Goal: Task Accomplishment & Management: Use online tool/utility

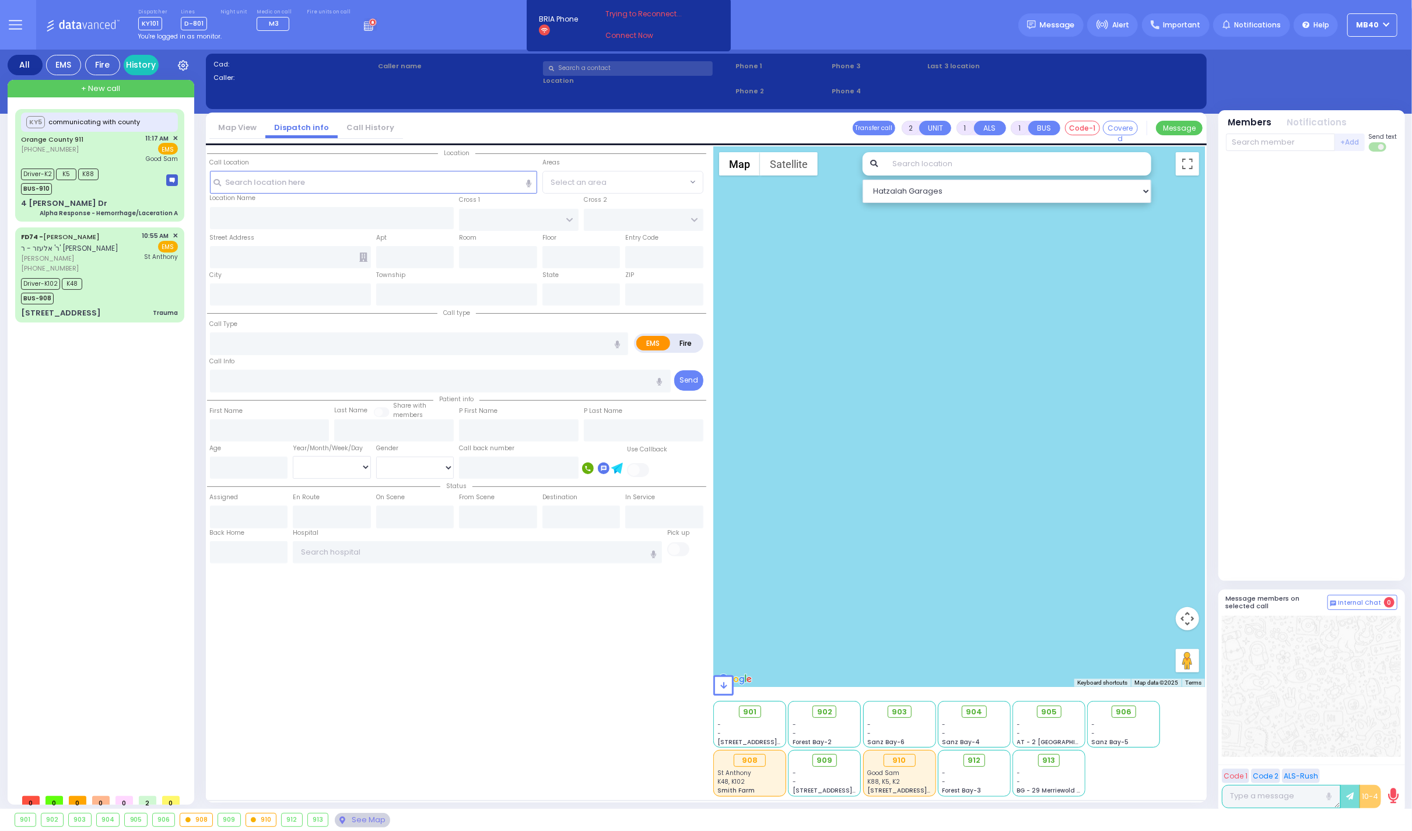
click at [369, 22] on circle at bounding box center [372, 22] width 7 height 7
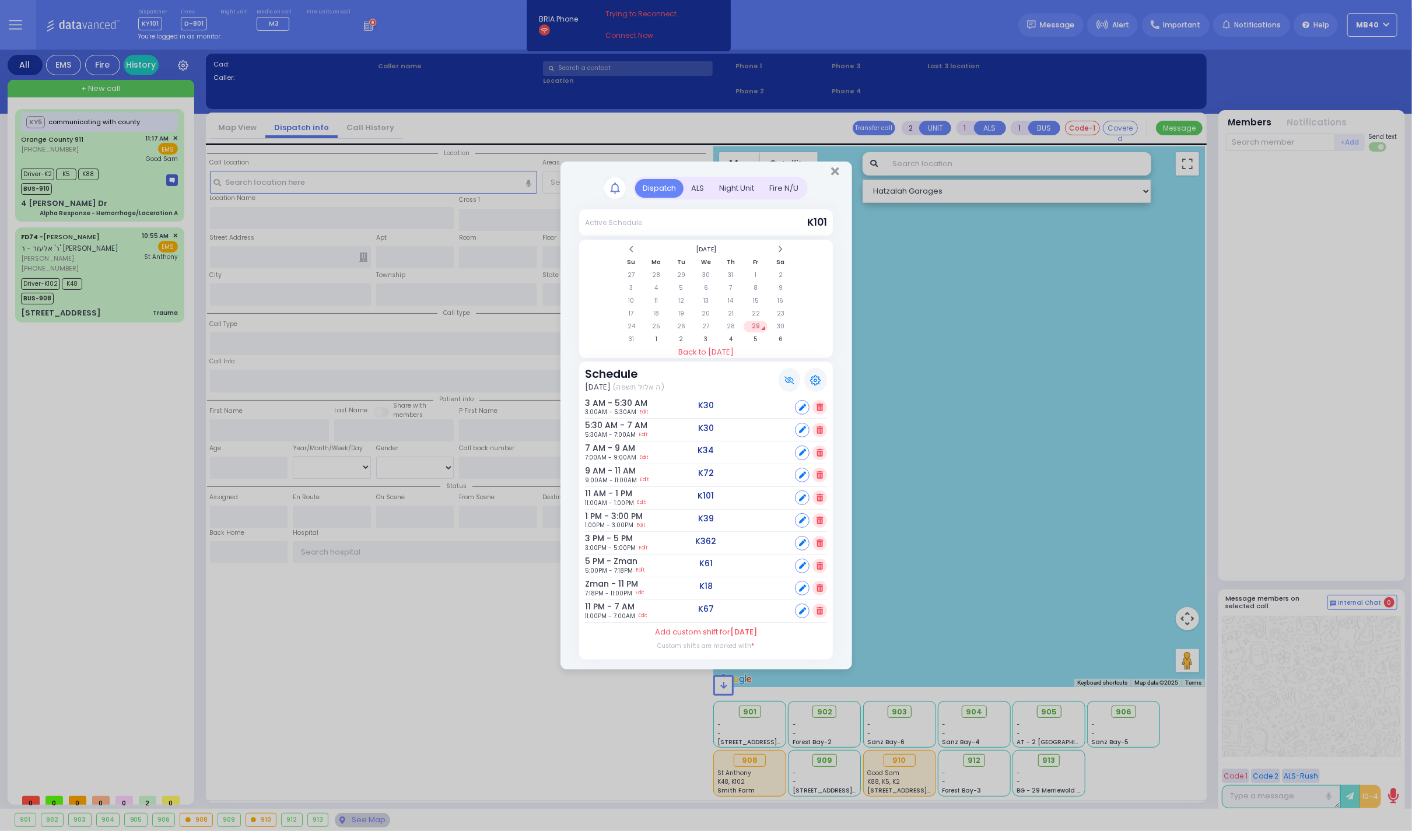
click at [696, 180] on div "ALS" at bounding box center [697, 188] width 28 height 19
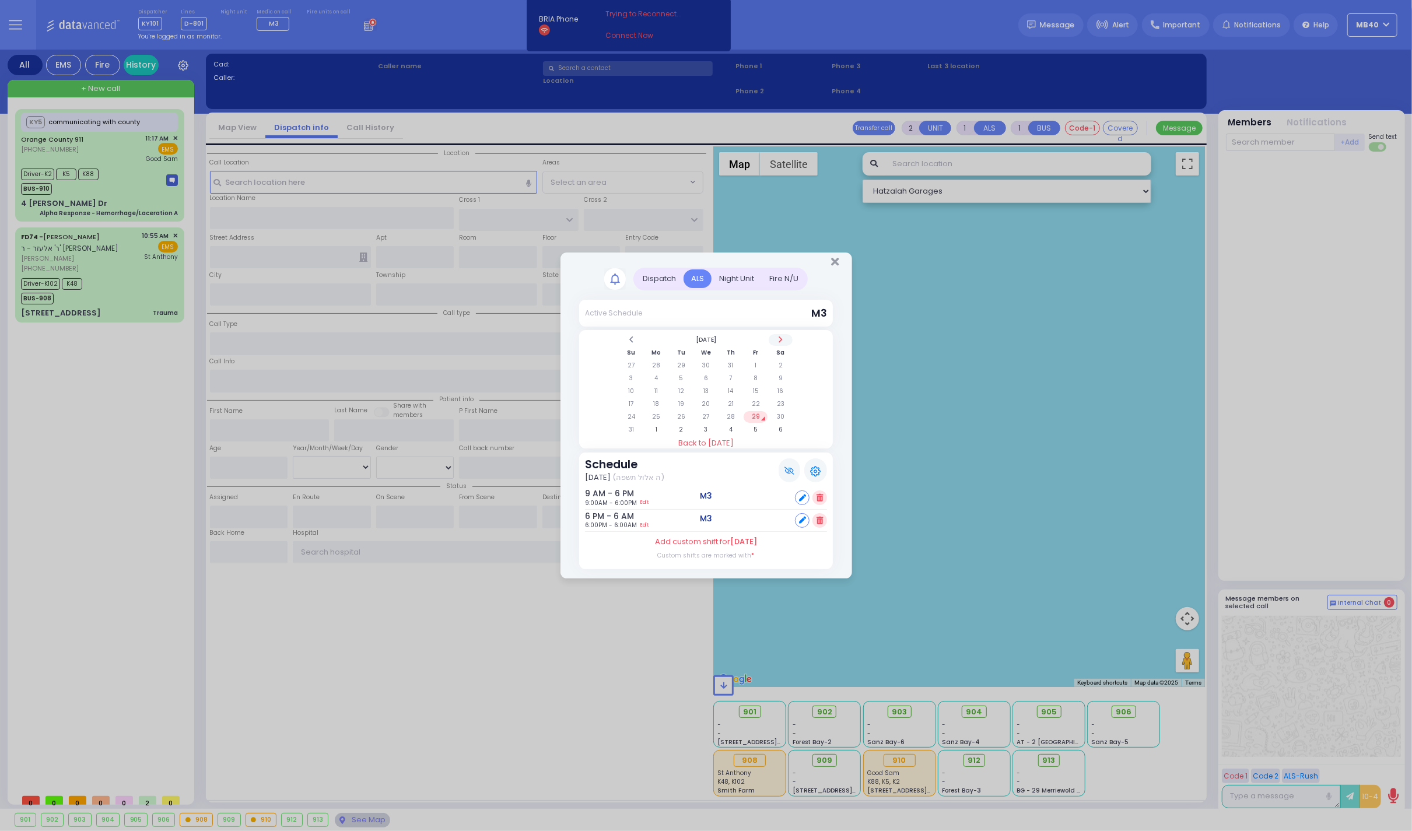
click at [783, 335] on span at bounding box center [780, 339] width 6 height 9
click at [756, 374] on td "12" at bounding box center [755, 379] width 24 height 12
click at [811, 518] on div "Set" at bounding box center [811, 520] width 32 height 15
select select
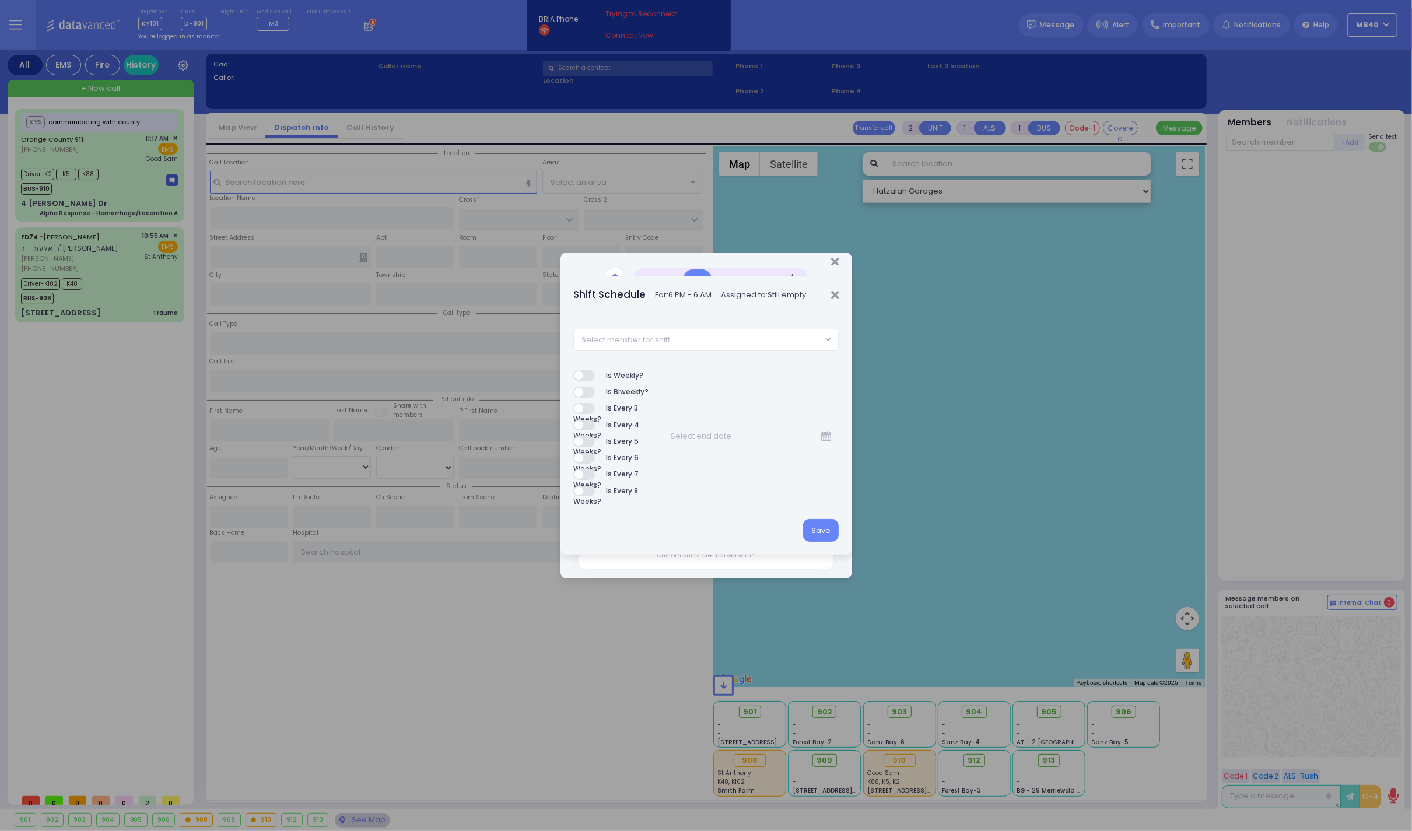
click at [693, 341] on span "Select member for shift" at bounding box center [698, 339] width 248 height 21
type input "f75"
select select "e03f60ac-6dc1-4fbf-9ea1-f27f6f00afaf"
click at [829, 525] on button "Save" at bounding box center [821, 530] width 36 height 22
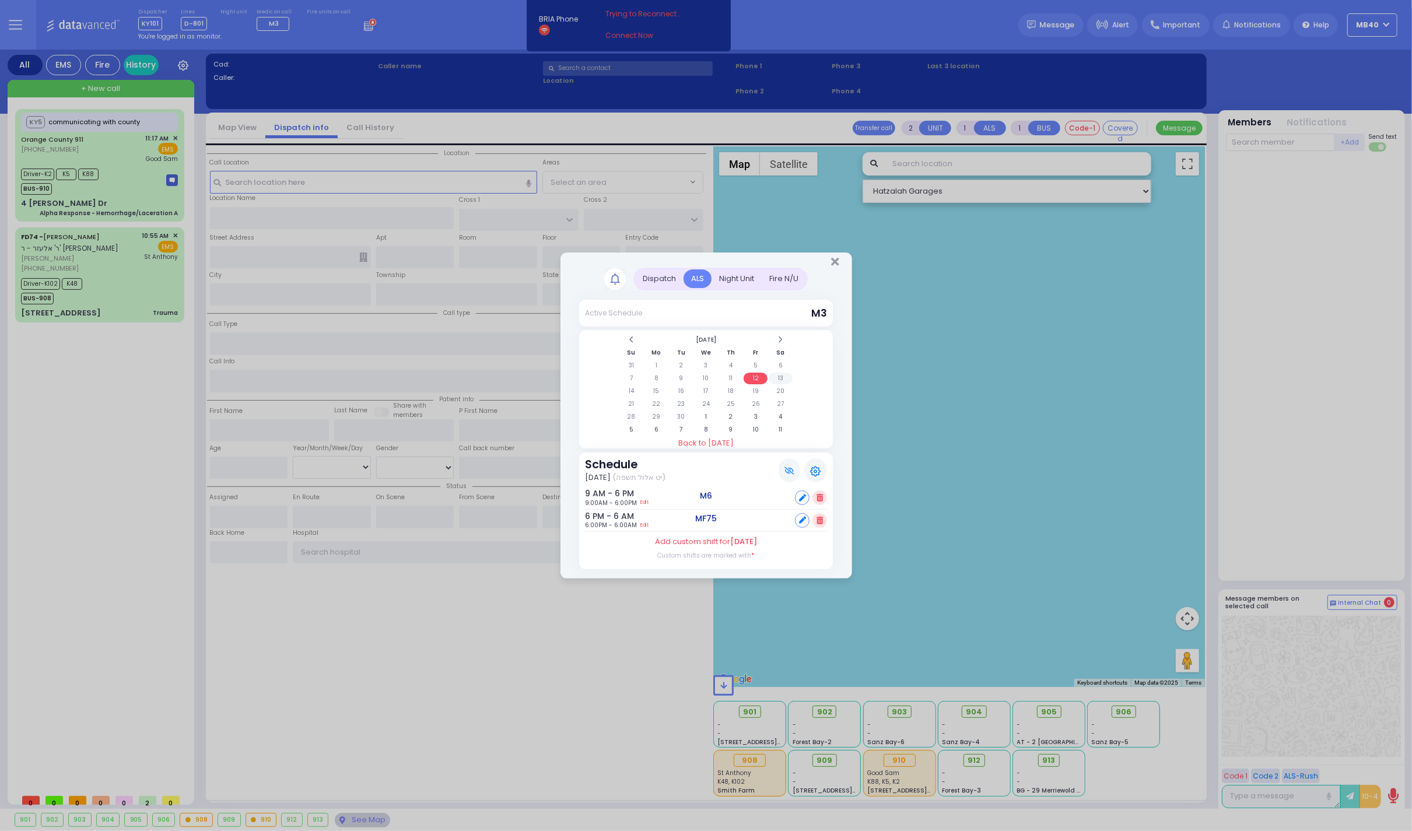
click at [783, 373] on td "13" at bounding box center [781, 379] width 24 height 12
click at [812, 493] on div "Set" at bounding box center [811, 497] width 32 height 15
select select
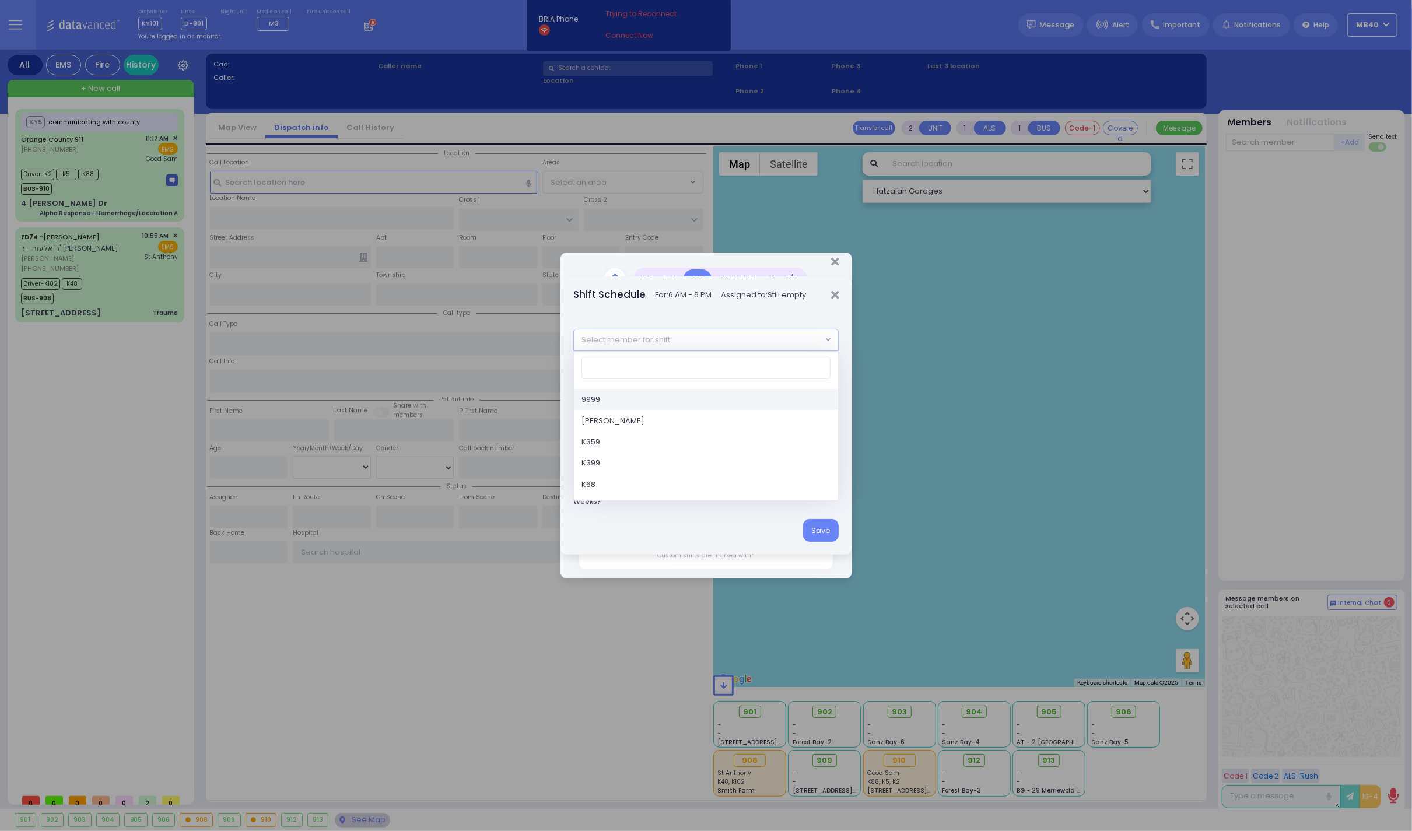
click at [683, 335] on span "Select member for shift" at bounding box center [698, 339] width 248 height 21
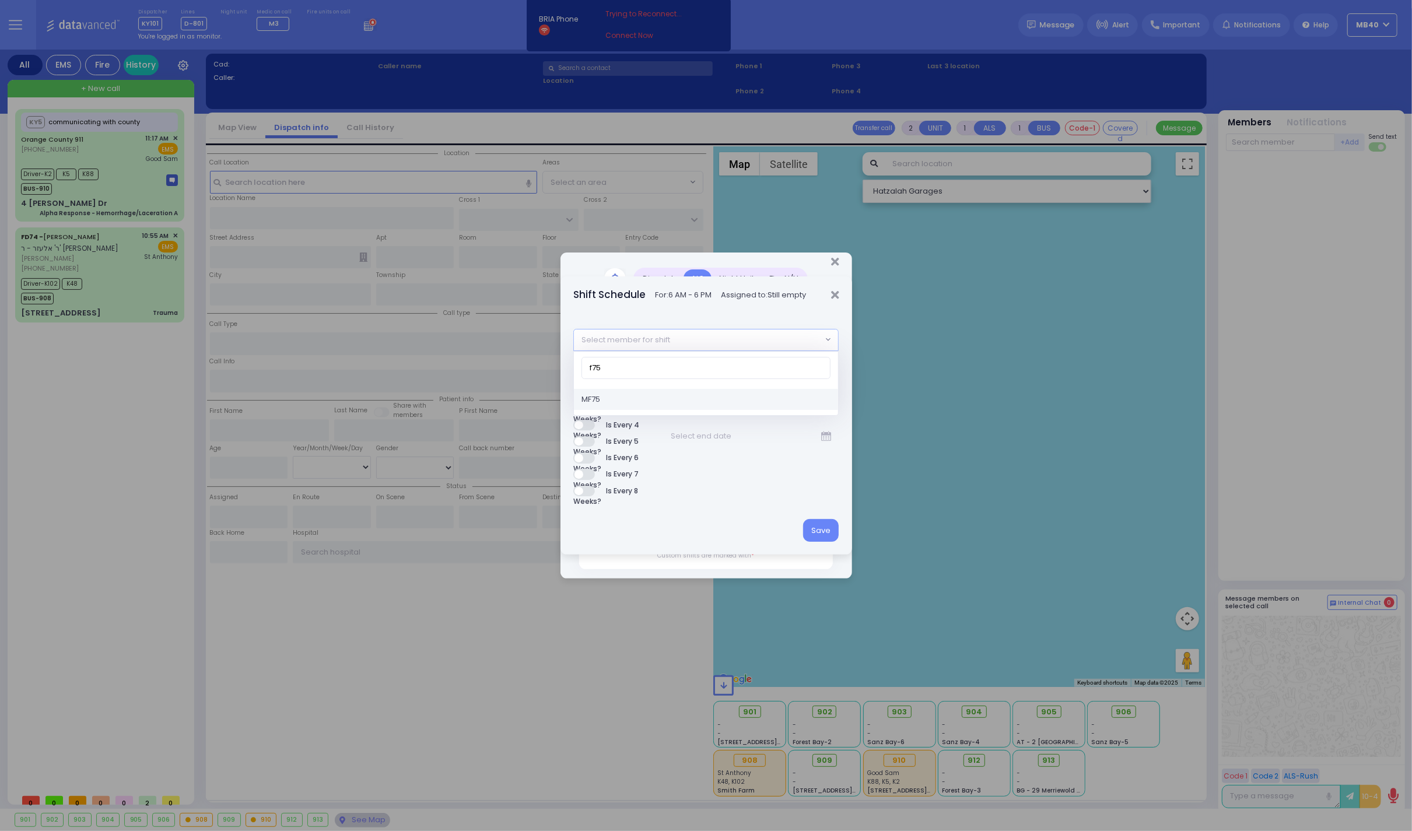
type input "f75"
select select "e03f60ac-6dc1-4fbf-9ea1-f27f6f00afaf"
click at [819, 524] on button "Save" at bounding box center [821, 530] width 36 height 22
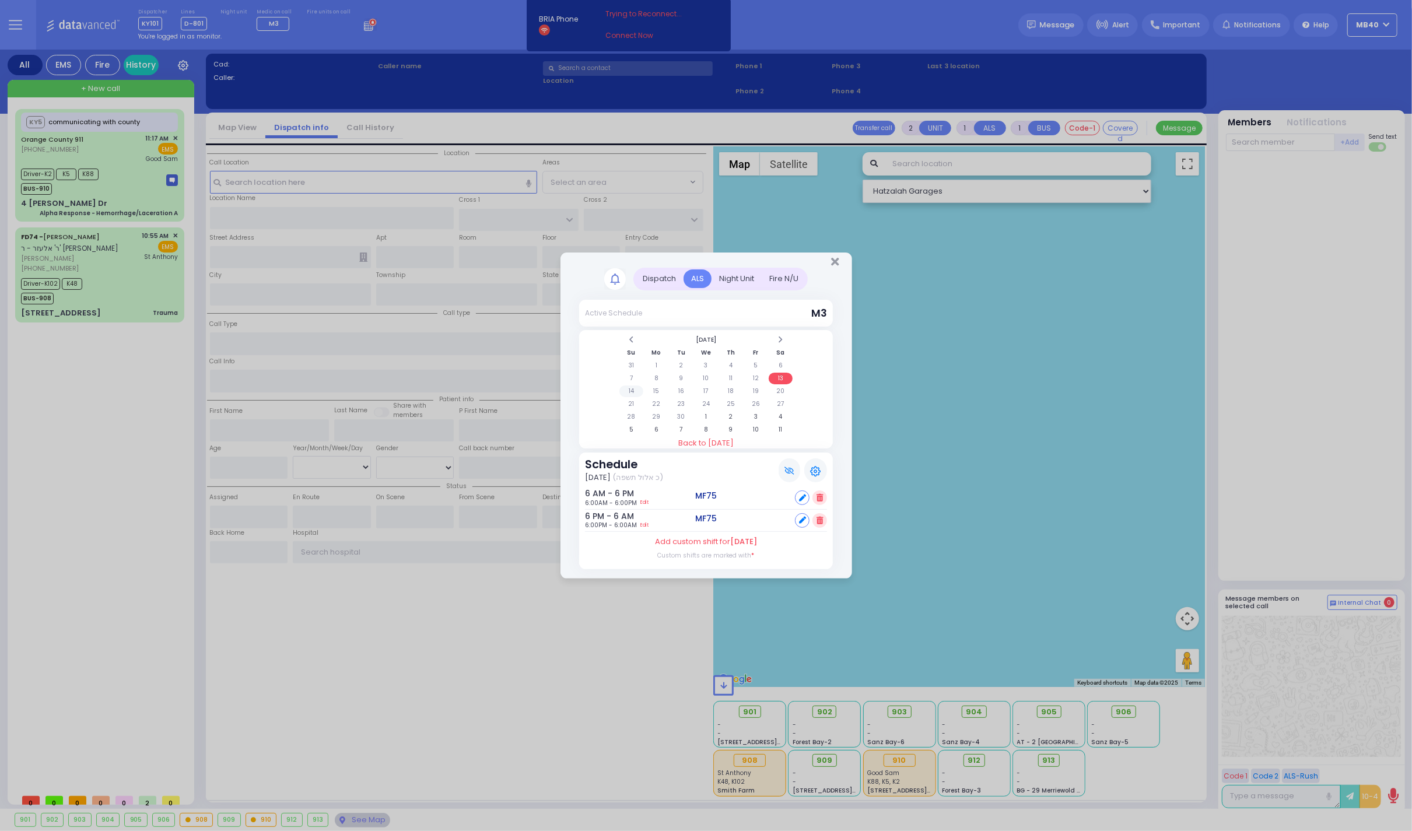
click at [636, 385] on td "14" at bounding box center [631, 391] width 24 height 12
click at [801, 494] on icon at bounding box center [802, 497] width 7 height 7
select select
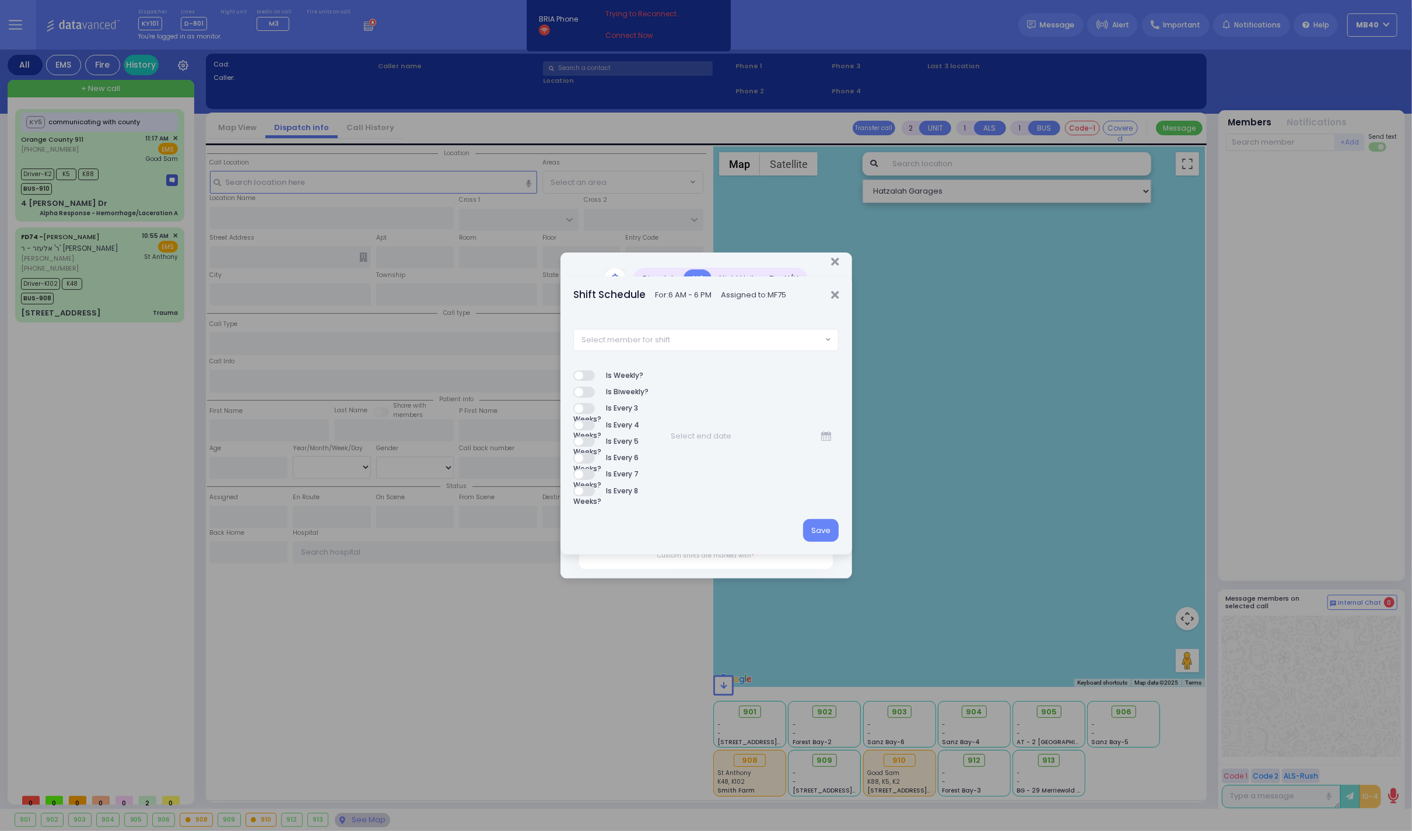
drag, startPoint x: 833, startPoint y: 293, endPoint x: 829, endPoint y: 306, distance: 14.0
click at [833, 293] on icon "Close" at bounding box center [835, 295] width 8 height 12
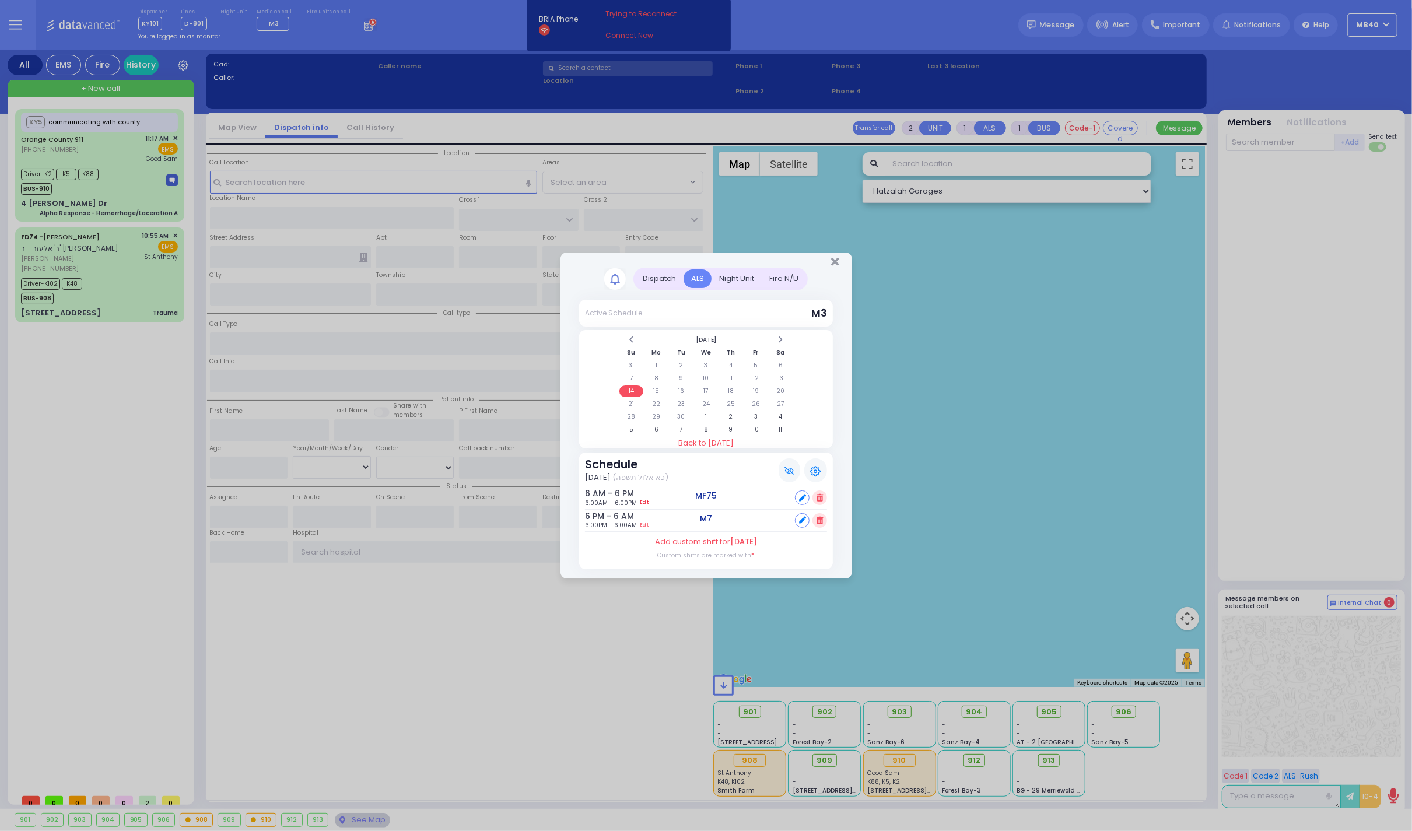
click at [648, 499] on link "Edit" at bounding box center [644, 503] width 8 height 9
type input "06:00"
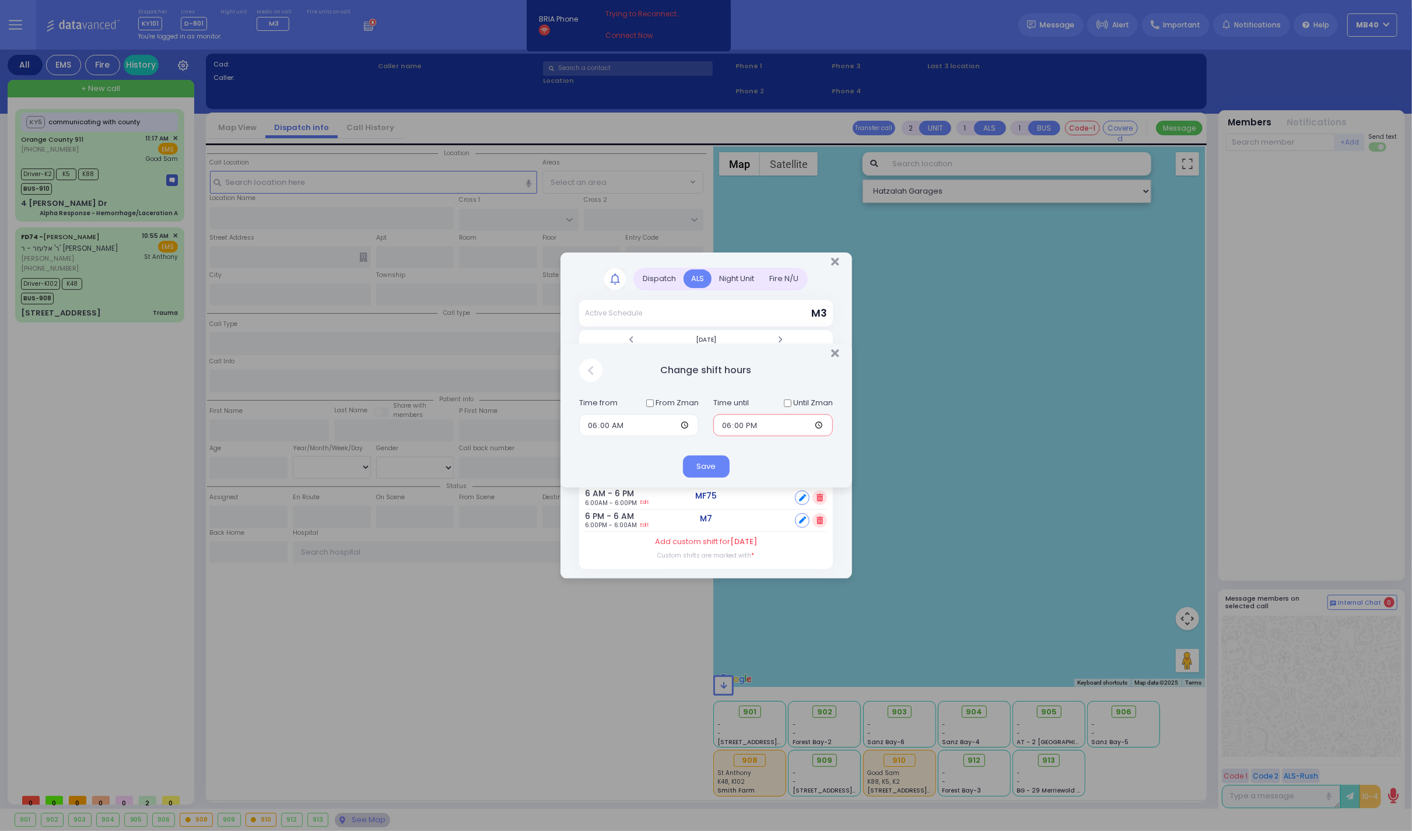
click at [724, 425] on input "18:00" at bounding box center [773, 425] width 120 height 22
type input "12:00"
click at [707, 462] on button "Save" at bounding box center [706, 466] width 47 height 22
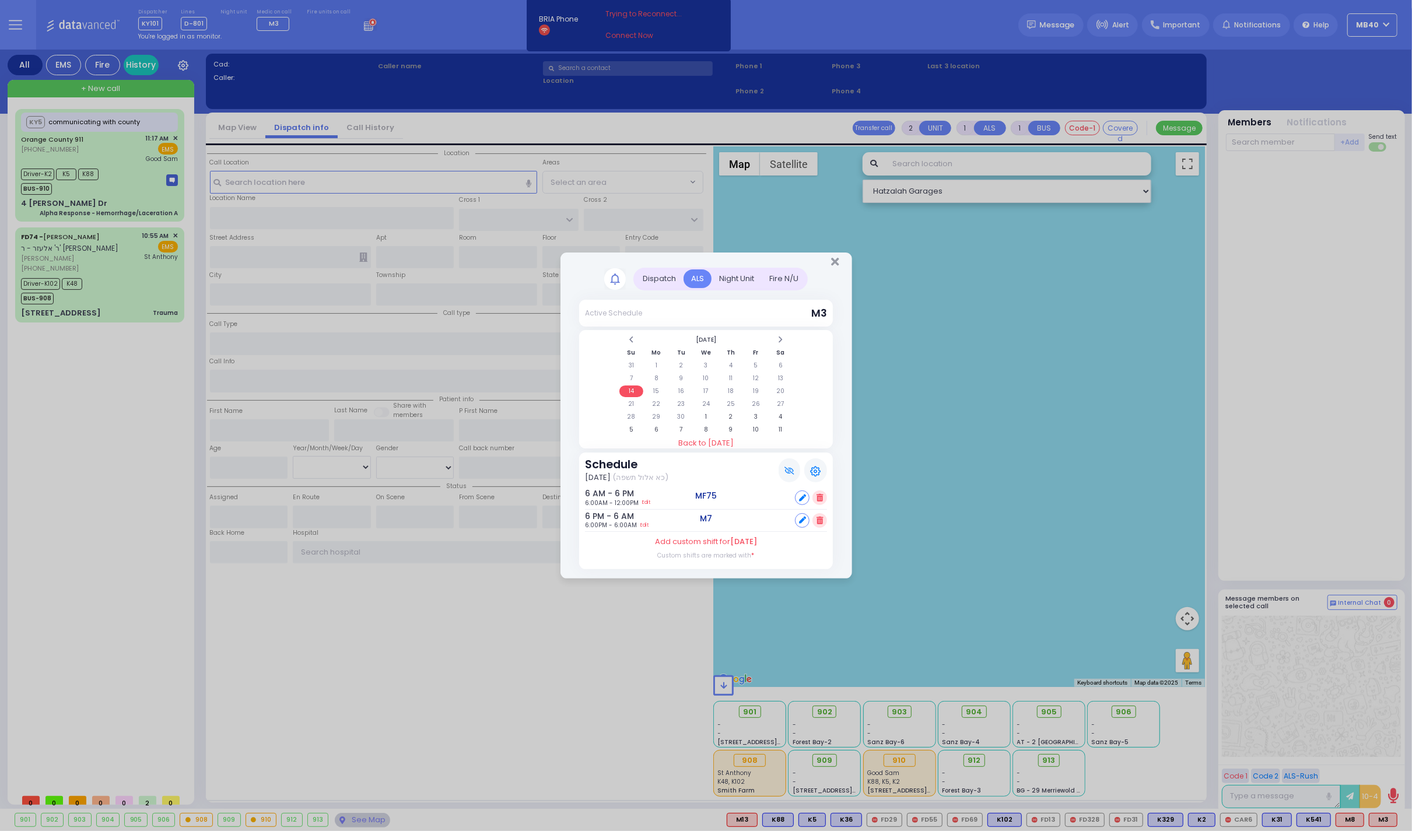
click at [819, 518] on icon at bounding box center [819, 521] width 6 height 8
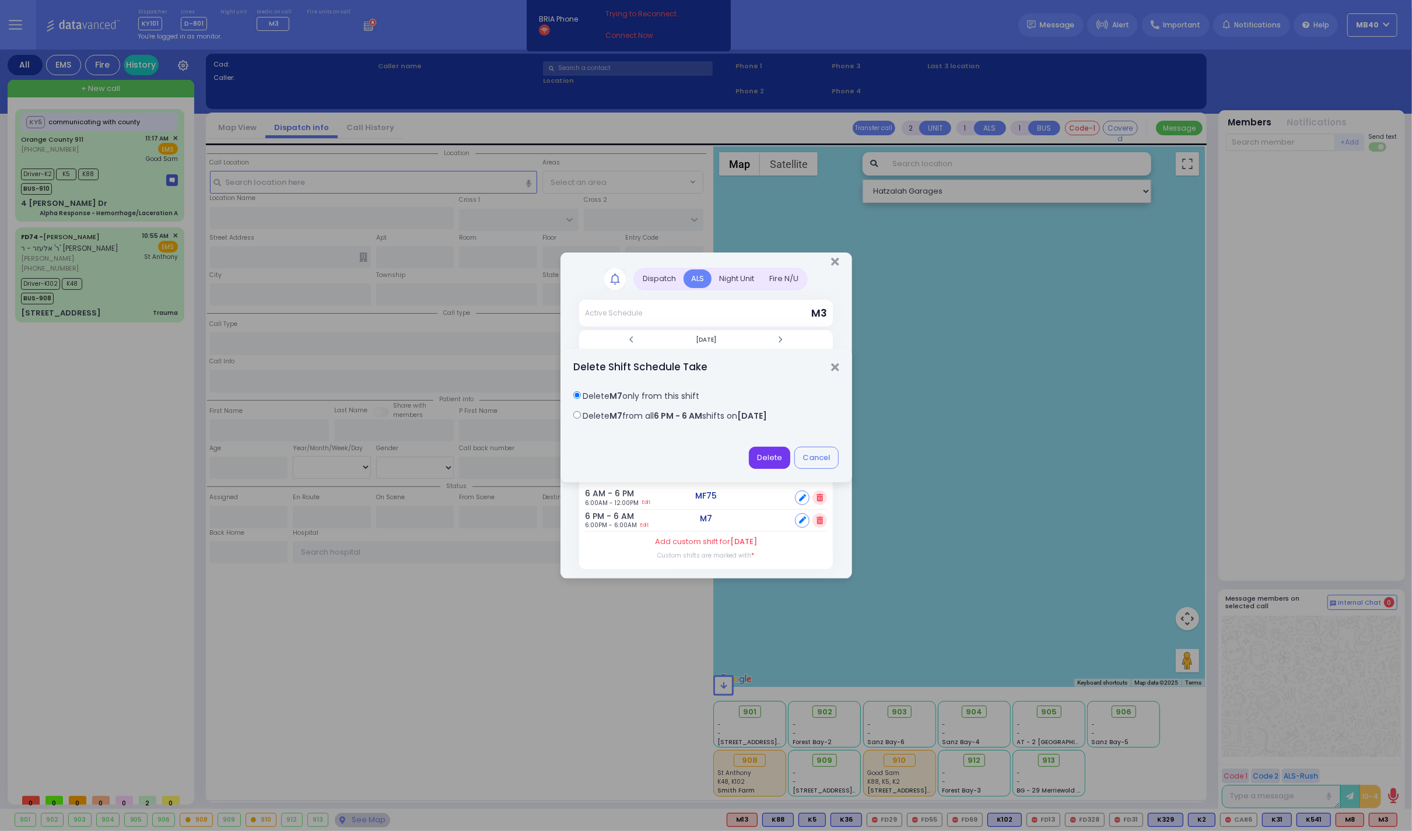
click at [772, 455] on button "Delete" at bounding box center [769, 458] width 41 height 22
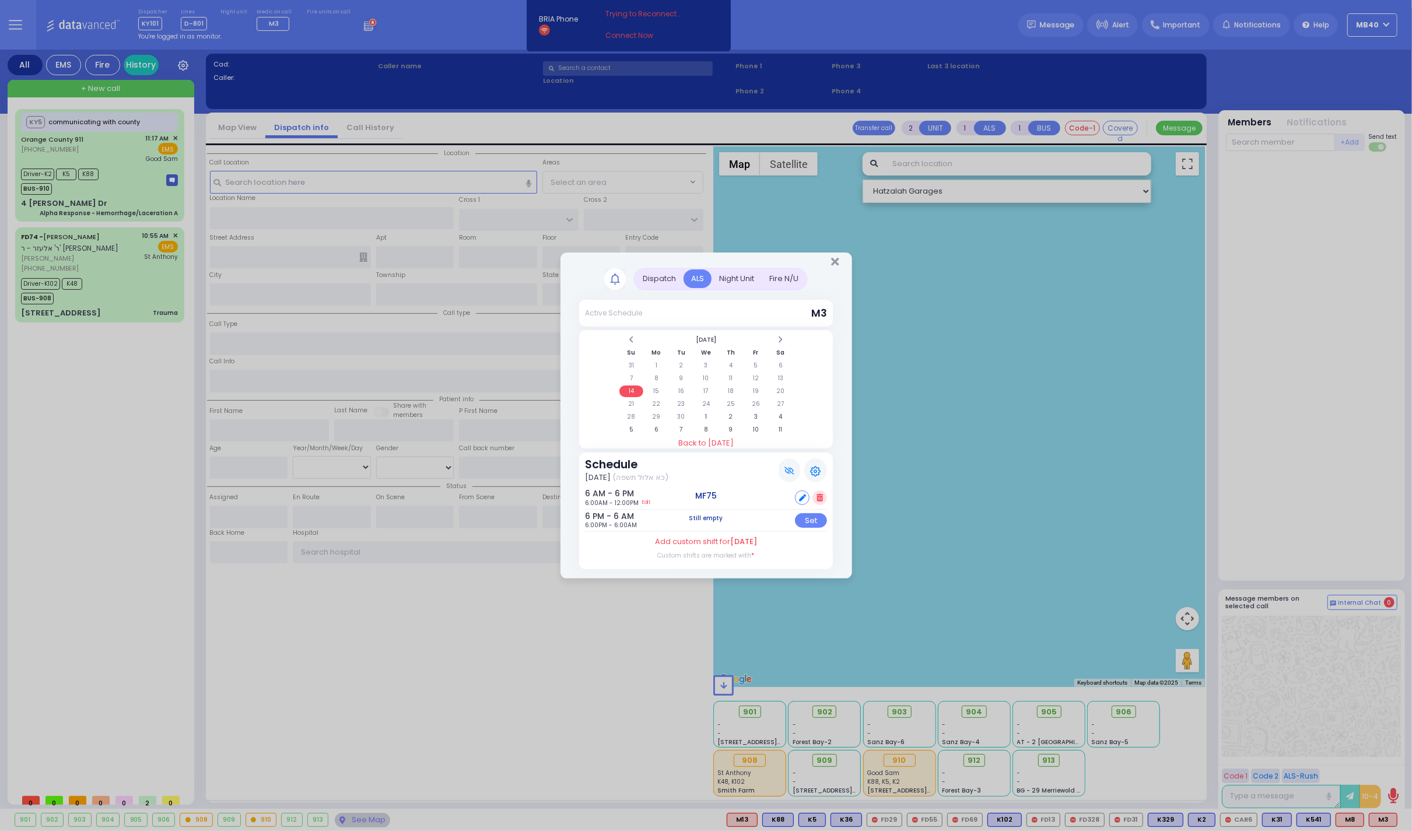
click at [629, 521] on span "6:00PM - 6:00AM" at bounding box center [611, 525] width 52 height 9
click at [605, 525] on span "6:00PM - 6:00AM" at bounding box center [611, 525] width 52 height 9
click at [654, 385] on td "15" at bounding box center [656, 391] width 24 height 12
click at [836, 258] on icon "Close" at bounding box center [835, 262] width 8 height 12
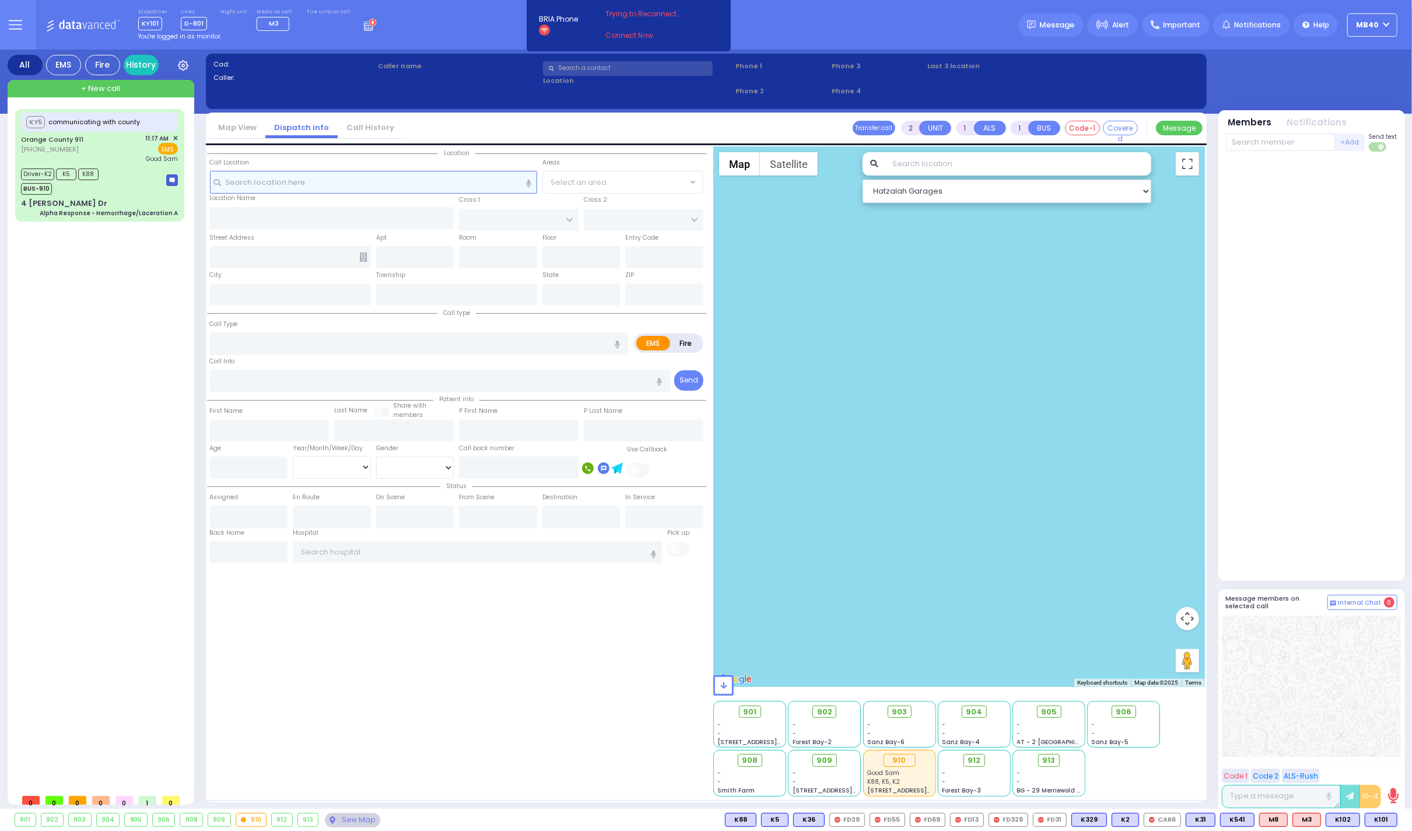
select select
radio input "true"
select select
type input "12:49"
select select
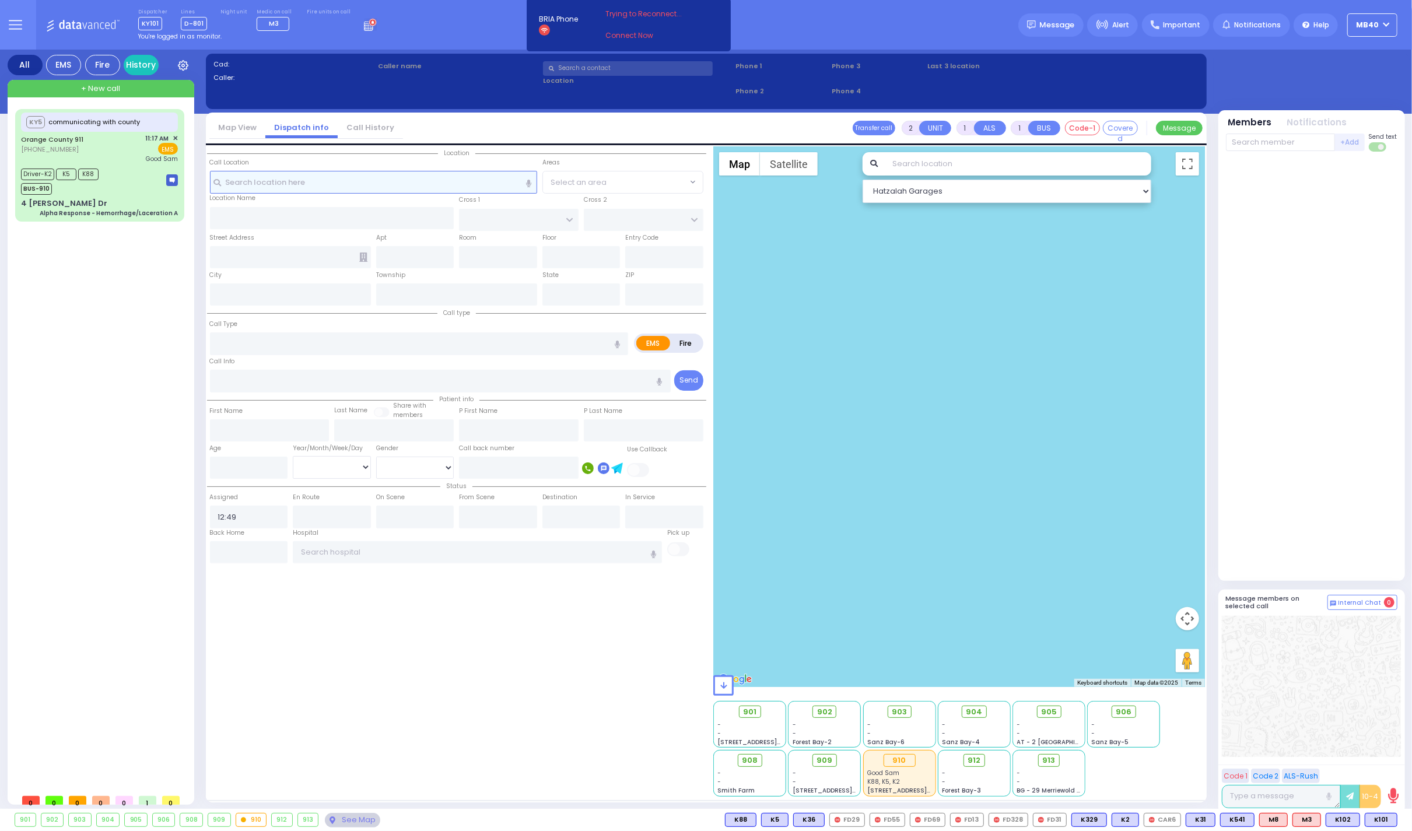
radio input "true"
select select
select select "Hatzalah Garages"
